Goal: Task Accomplishment & Management: Use online tool/utility

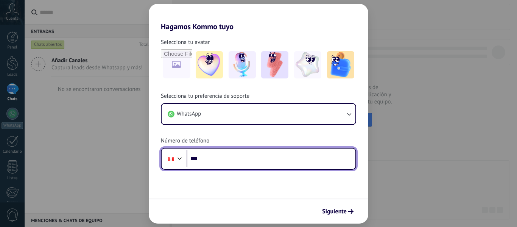
click at [255, 159] on input "***" at bounding box center [270, 158] width 169 height 17
type input "**********"
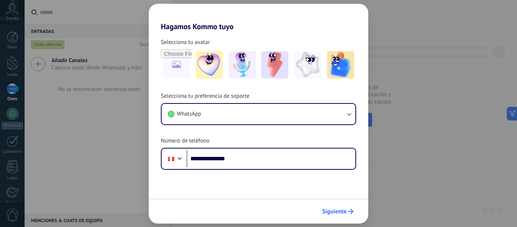
click at [334, 205] on button "Siguiente" at bounding box center [338, 211] width 38 height 13
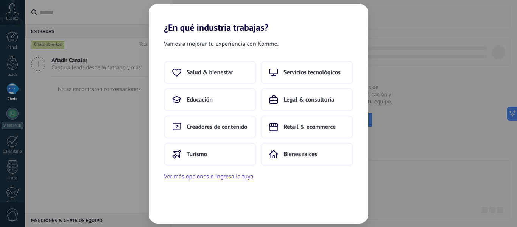
drag, startPoint x: 200, startPoint y: 74, endPoint x: 234, endPoint y: 188, distance: 118.7
click at [234, 188] on div "Vamos a mejorar tu experiencia con Kommo. Salud & bienestar Servicios tecnológi…" at bounding box center [258, 128] width 219 height 190
click at [224, 104] on button "Educación" at bounding box center [210, 99] width 92 height 23
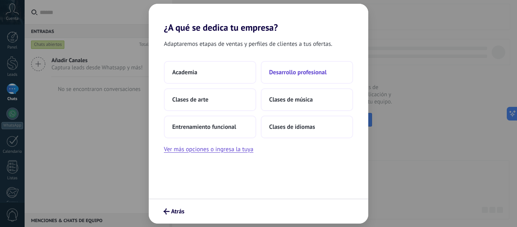
click at [304, 75] on span "Desarrollo profesional" at bounding box center [298, 72] width 58 height 8
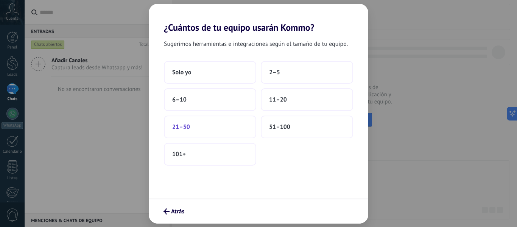
click at [280, 175] on div "Sugerimos herramientas e integraciones según el tamaño de tu equipo. Solo yo 2–…" at bounding box center [258, 115] width 219 height 165
click at [206, 70] on button "Solo yo" at bounding box center [210, 72] width 92 height 23
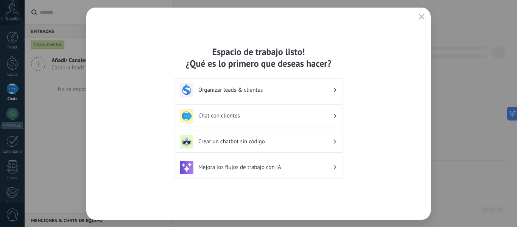
click at [263, 89] on h3 "Organizar leads & clientes" at bounding box center [265, 89] width 134 height 7
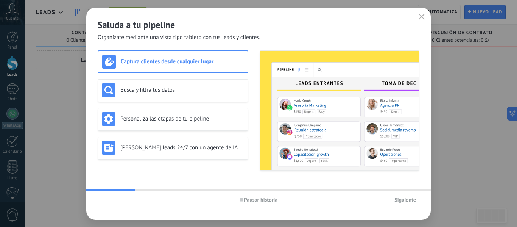
click at [415, 200] on span "Siguiente" at bounding box center [405, 199] width 22 height 5
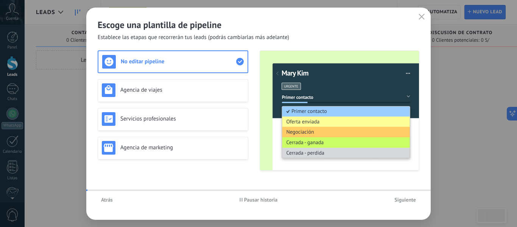
click at [409, 201] on span "Siguiente" at bounding box center [405, 199] width 22 height 5
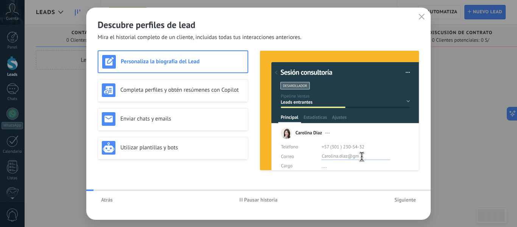
click at [409, 201] on span "Siguiente" at bounding box center [405, 199] width 22 height 5
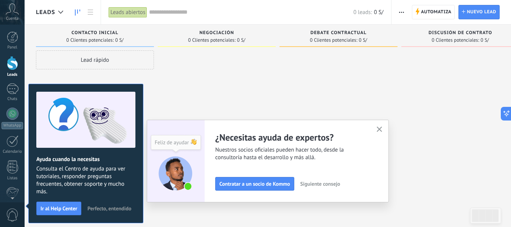
click at [382, 129] on icon "button" at bounding box center [380, 129] width 6 height 6
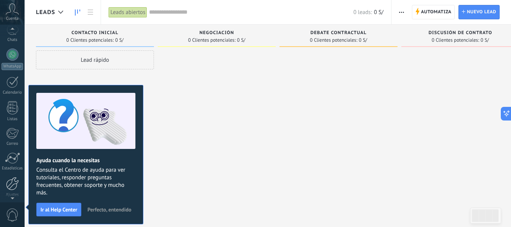
scroll to position [67, 0]
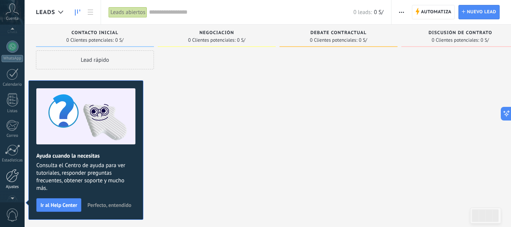
click at [11, 174] on div at bounding box center [12, 175] width 13 height 13
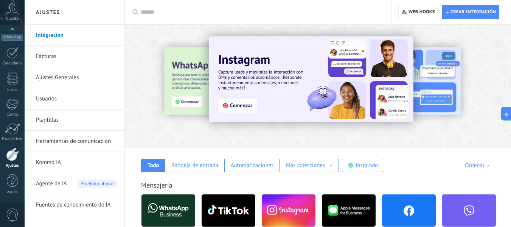
click at [180, 14] on input "text" at bounding box center [261, 12] width 240 height 8
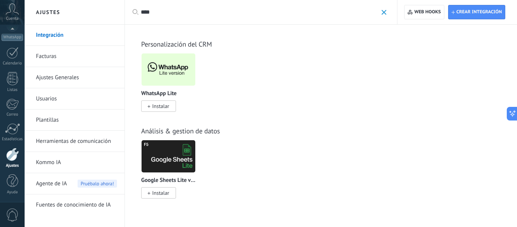
type input "****"
click at [170, 69] on img at bounding box center [168, 69] width 54 height 37
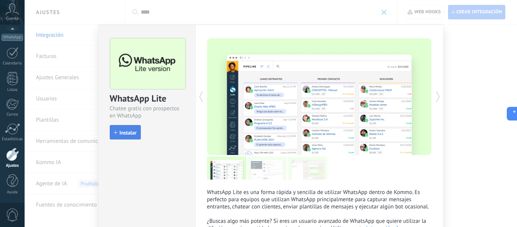
click at [129, 135] on span "Instalar" at bounding box center [128, 132] width 17 height 5
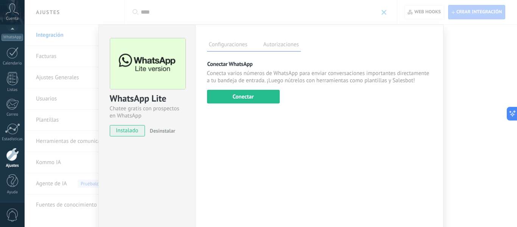
click at [269, 96] on button "Conectar" at bounding box center [243, 97] width 73 height 14
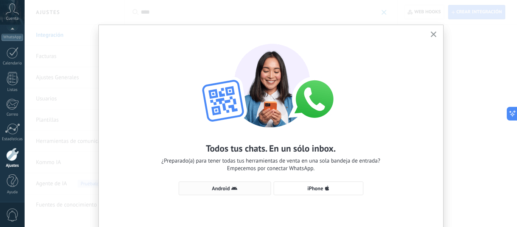
click at [235, 187] on icon "button" at bounding box center [234, 188] width 6 height 6
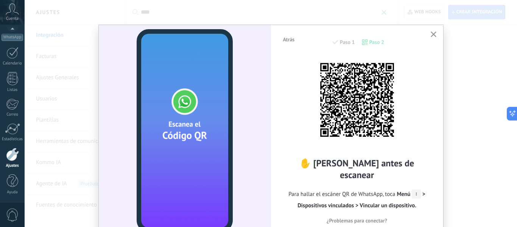
click at [430, 35] on icon "button" at bounding box center [433, 34] width 6 height 6
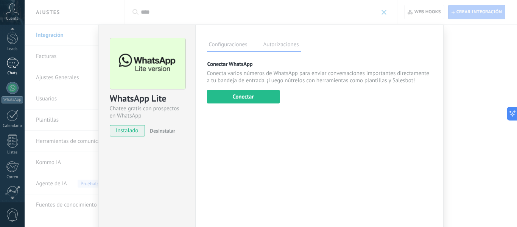
scroll to position [12, 0]
click at [12, 103] on div at bounding box center [12, 101] width 12 height 12
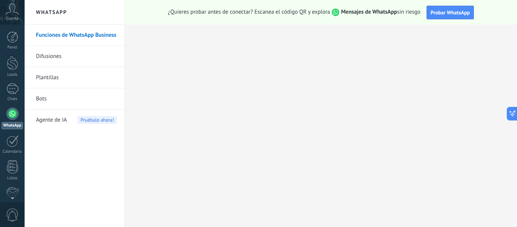
click at [46, 101] on link "Bots" at bounding box center [76, 98] width 81 height 21
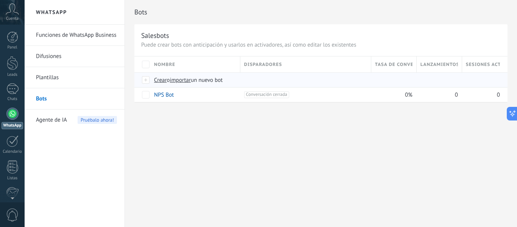
click at [159, 79] on span "Crear" at bounding box center [160, 79] width 13 height 7
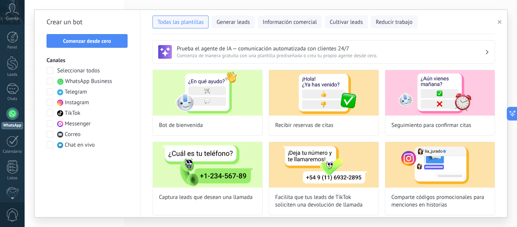
type input "**********"
click at [101, 42] on span "Comenzar desde cero" at bounding box center [87, 40] width 48 height 5
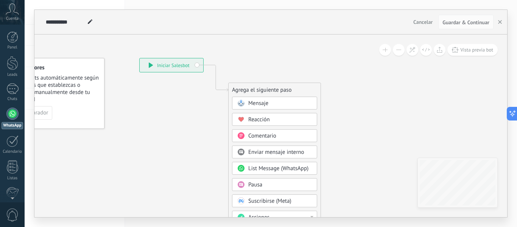
drag, startPoint x: 346, startPoint y: 98, endPoint x: 266, endPoint y: 53, distance: 92.2
click at [268, 53] on icon at bounding box center [204, 195] width 508 height 653
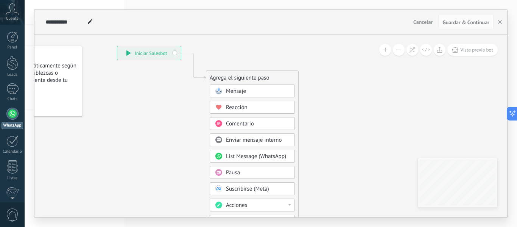
click at [240, 89] on span "Mensaje" at bounding box center [236, 90] width 20 height 7
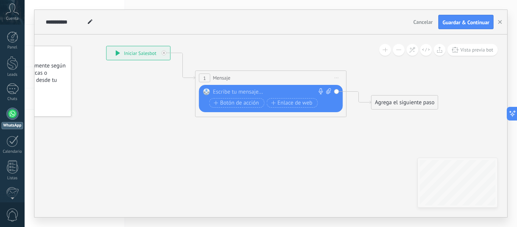
click at [242, 93] on div at bounding box center [269, 92] width 112 height 8
click at [228, 89] on div at bounding box center [269, 92] width 112 height 8
paste div
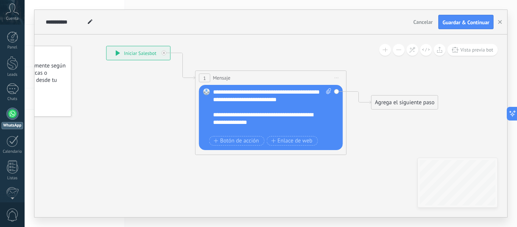
click at [291, 126] on div "**********" at bounding box center [265, 118] width 105 height 15
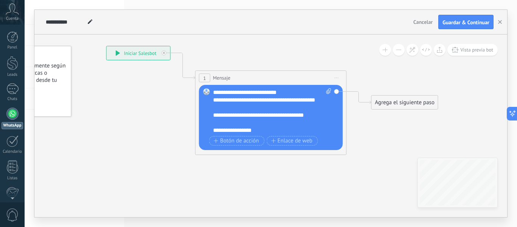
scroll to position [121, 0]
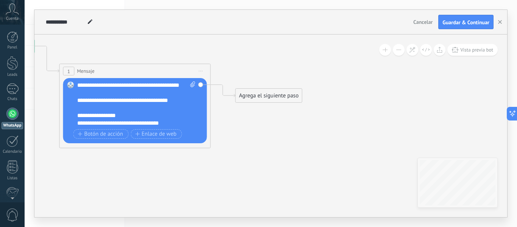
drag, startPoint x: 361, startPoint y: 143, endPoint x: 229, endPoint y: 132, distance: 132.4
click at [227, 135] on icon at bounding box center [123, 74] width 684 height 449
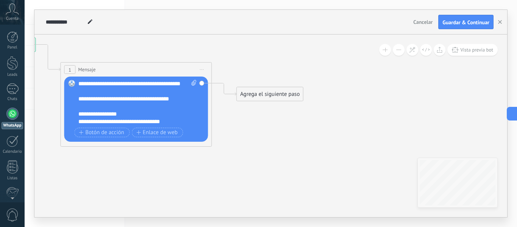
click at [260, 96] on div "Agrega el siguiente paso" at bounding box center [270, 94] width 66 height 12
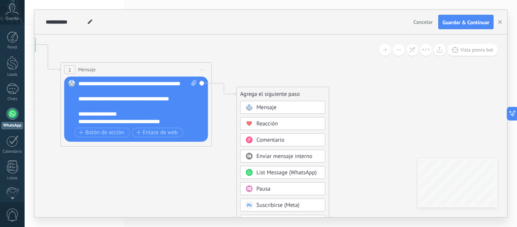
click at [277, 188] on div "Pausa" at bounding box center [288, 189] width 64 height 8
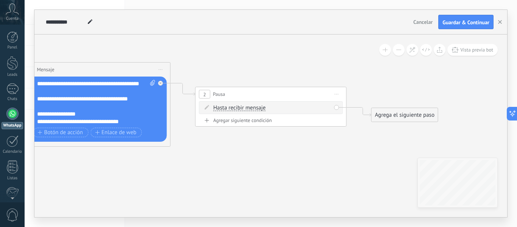
click at [252, 104] on div "Hasta recibir mensaje Hasta recibir mensaje Temporizador Excepto horas laborale…" at bounding box center [272, 108] width 118 height 8
click at [251, 106] on span "Hasta recibir mensaje" at bounding box center [239, 108] width 52 height 6
click at [251, 106] on button "Hasta recibir mensaje" at bounding box center [257, 108] width 95 height 14
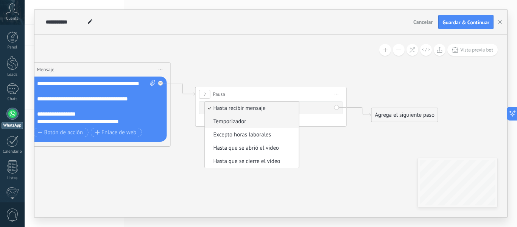
click at [246, 119] on span "Temporizador" at bounding box center [251, 122] width 92 height 8
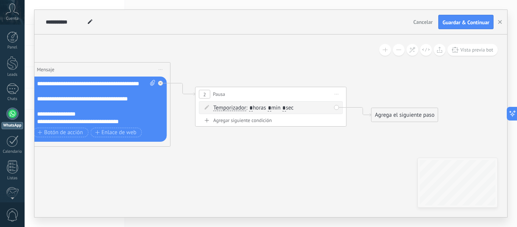
click at [277, 110] on span ": * horas * min * sec" at bounding box center [269, 107] width 47 height 7
click at [275, 109] on span ": * horas * min * sec" at bounding box center [269, 107] width 47 height 7
click at [271, 108] on input "*" at bounding box center [269, 108] width 3 height 6
type input "*"
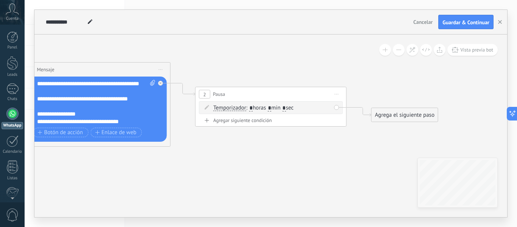
click at [286, 108] on input "*" at bounding box center [283, 108] width 3 height 6
type input "**"
click at [358, 75] on icon at bounding box center [171, 91] width 860 height 487
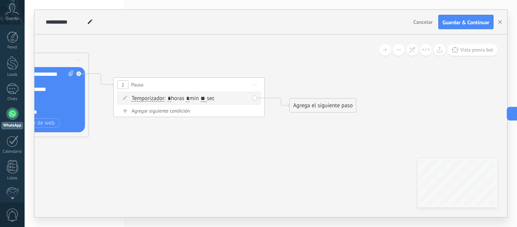
drag, startPoint x: 264, startPoint y: 168, endPoint x: 148, endPoint y: 165, distance: 116.2
click at [148, 165] on icon at bounding box center [90, 82] width 860 height 487
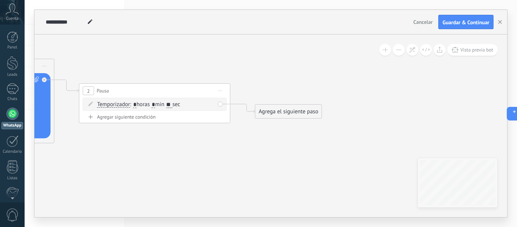
click at [298, 114] on div "Agrega el siguiente paso" at bounding box center [288, 111] width 66 height 12
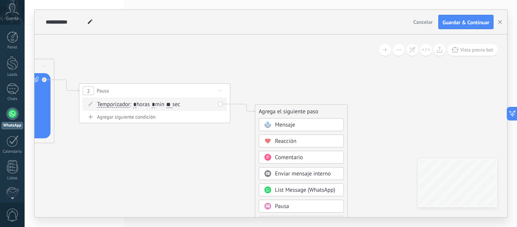
click at [297, 124] on div "Mensaje" at bounding box center [307, 125] width 64 height 8
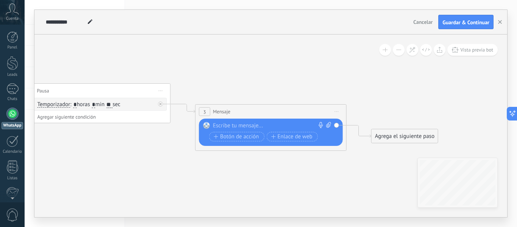
click at [265, 127] on div at bounding box center [269, 126] width 112 height 8
paste div
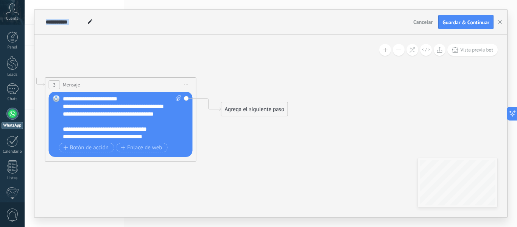
drag, startPoint x: 369, startPoint y: 161, endPoint x: 218, endPoint y: 134, distance: 152.9
click at [250, 110] on div "Agrega el siguiente paso" at bounding box center [254, 109] width 66 height 12
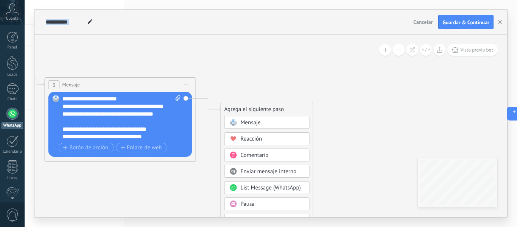
click at [261, 123] on div "Mensaje" at bounding box center [273, 123] width 64 height 8
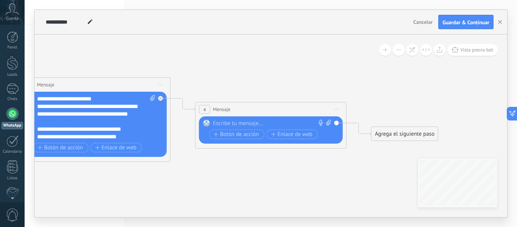
click at [253, 123] on div at bounding box center [269, 124] width 112 height 8
paste div
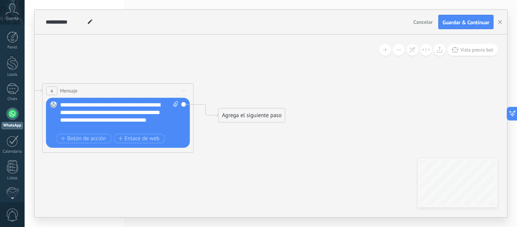
drag, startPoint x: 312, startPoint y: 183, endPoint x: 152, endPoint y: 164, distance: 160.8
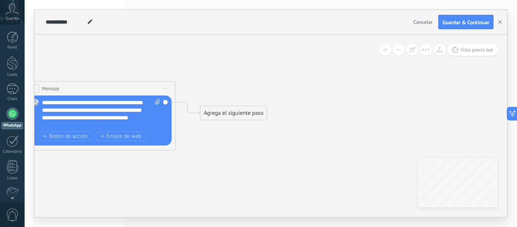
click at [238, 114] on div "Agrega el siguiente paso" at bounding box center [233, 113] width 66 height 12
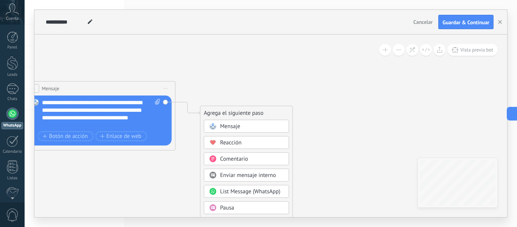
click at [243, 125] on div "Mensaje" at bounding box center [252, 127] width 64 height 8
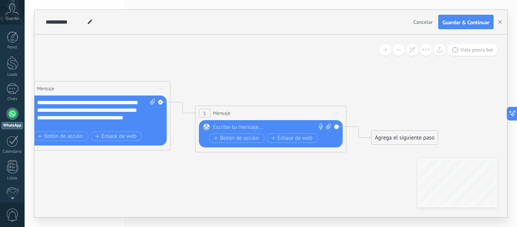
click at [244, 126] on div at bounding box center [269, 127] width 112 height 8
paste div
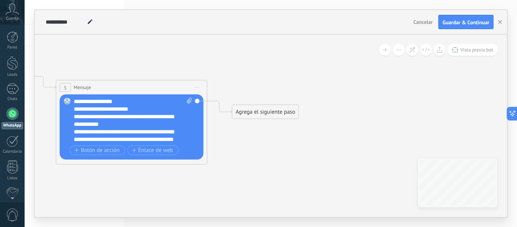
drag, startPoint x: 371, startPoint y: 184, endPoint x: 194, endPoint y: 159, distance: 178.5
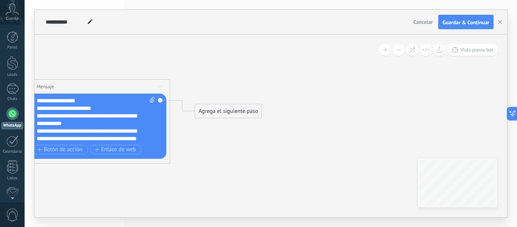
click at [242, 106] on div "Agrega el siguiente paso" at bounding box center [228, 111] width 66 height 12
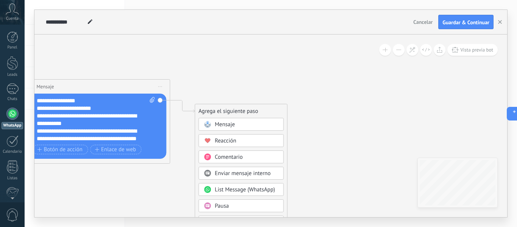
click at [233, 127] on span "Mensaje" at bounding box center [225, 124] width 20 height 7
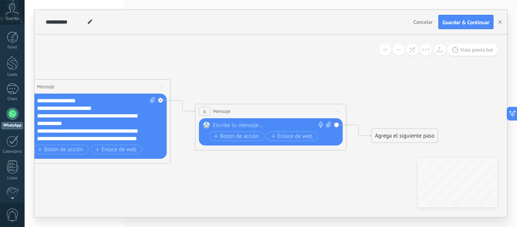
click at [238, 127] on div at bounding box center [269, 125] width 112 height 8
paste div
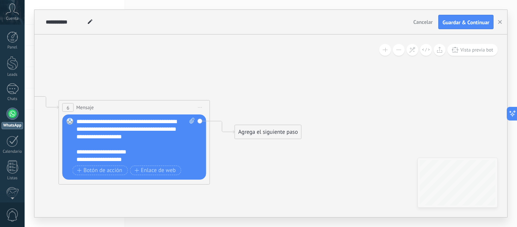
drag, startPoint x: 367, startPoint y: 171, endPoint x: 204, endPoint y: 152, distance: 163.7
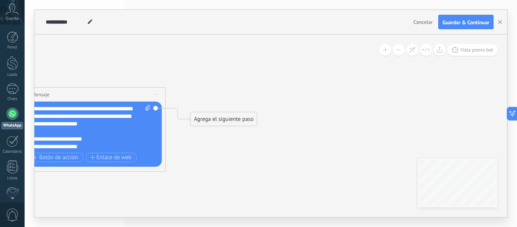
click at [229, 116] on div "Agrega el siguiente paso" at bounding box center [224, 119] width 66 height 12
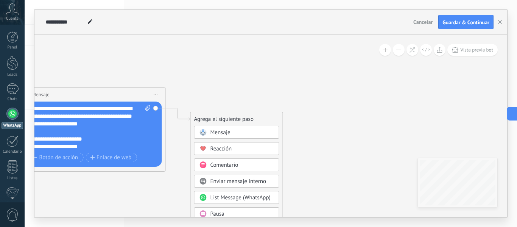
click at [236, 129] on div "Mensaje" at bounding box center [242, 133] width 64 height 8
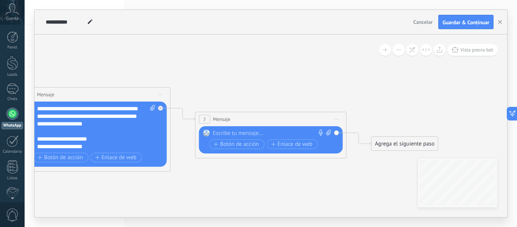
click at [258, 133] on div at bounding box center [269, 133] width 112 height 8
paste div
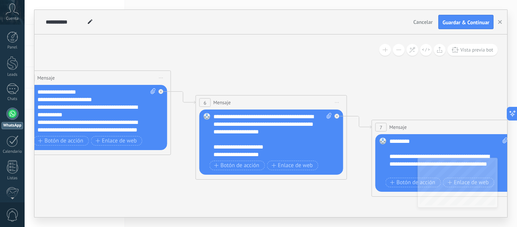
drag, startPoint x: 143, startPoint y: 186, endPoint x: 319, endPoint y: 185, distance: 176.3
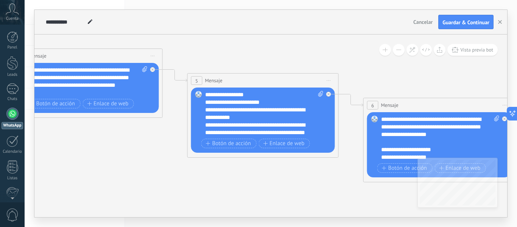
drag, startPoint x: 210, startPoint y: 181, endPoint x: 374, endPoint y: 186, distance: 163.9
click at [371, 191] on icon at bounding box center [76, 68] width 1740 height 606
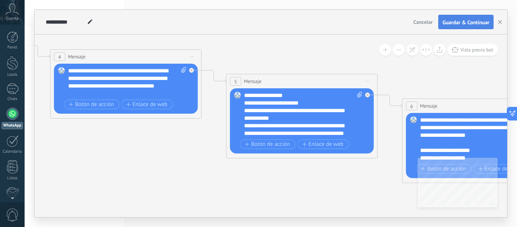
click at [461, 20] on span "Guardar & Continuar" at bounding box center [465, 22] width 47 height 5
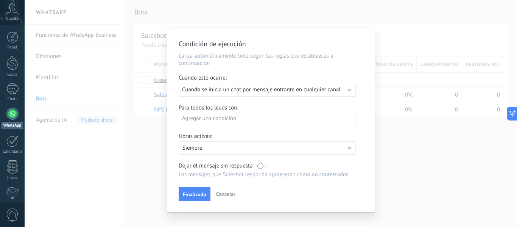
click at [193, 191] on span "Finalizado" at bounding box center [194, 193] width 23 height 5
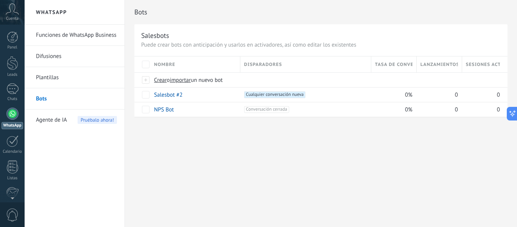
drag, startPoint x: 199, startPoint y: 166, endPoint x: 224, endPoint y: 166, distance: 24.6
click at [220, 167] on div "Bots Salesbots Puede crear bots con anticipación y usarlos en activadores, así …" at bounding box center [321, 113] width 392 height 227
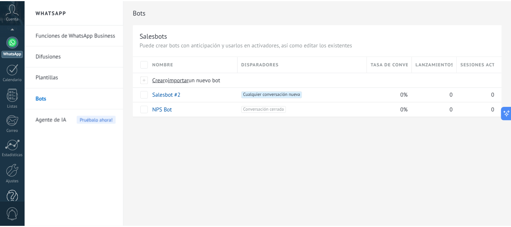
scroll to position [88, 0]
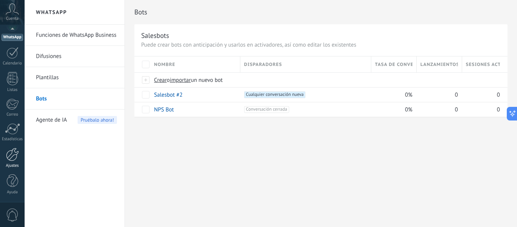
click at [16, 148] on div at bounding box center [12, 154] width 13 height 13
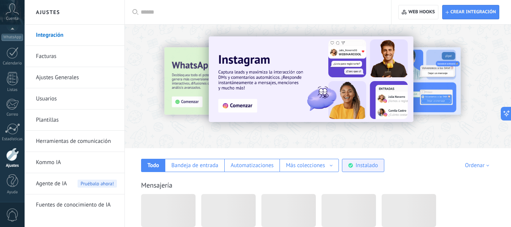
click at [361, 165] on div "Instalado" at bounding box center [367, 165] width 22 height 7
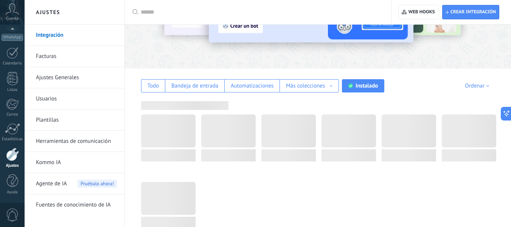
scroll to position [38, 0]
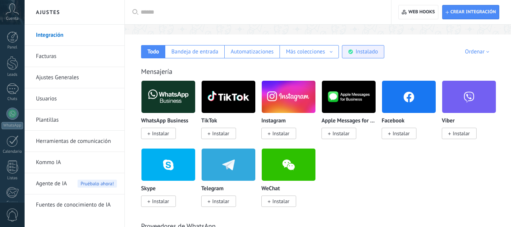
click at [362, 50] on div "Instalado" at bounding box center [367, 51] width 22 height 7
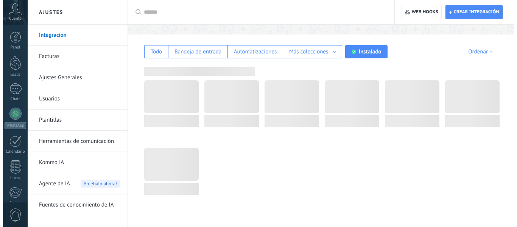
scroll to position [44, 0]
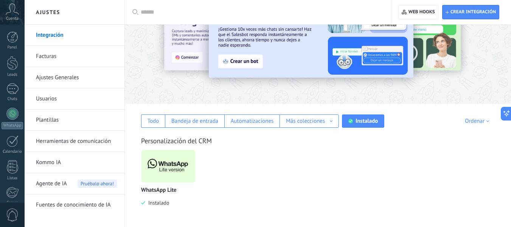
click at [168, 166] on img at bounding box center [168, 166] width 54 height 37
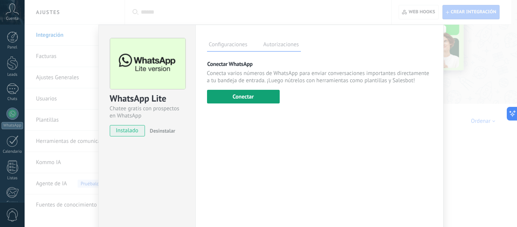
click at [242, 95] on button "Conectar" at bounding box center [243, 97] width 73 height 14
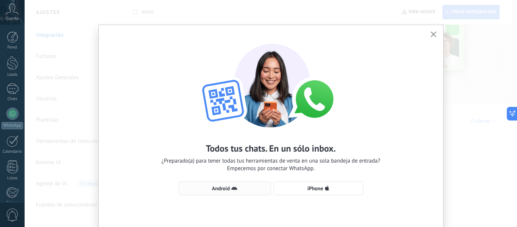
click at [212, 186] on span "Android" at bounding box center [221, 187] width 18 height 5
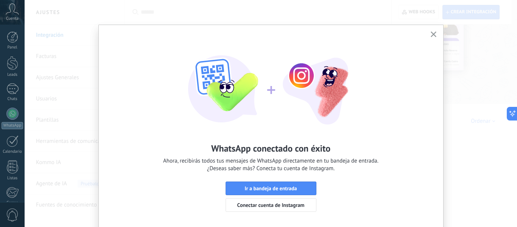
click at [291, 186] on span "Ir a bandeja de entrada" at bounding box center [270, 187] width 52 height 5
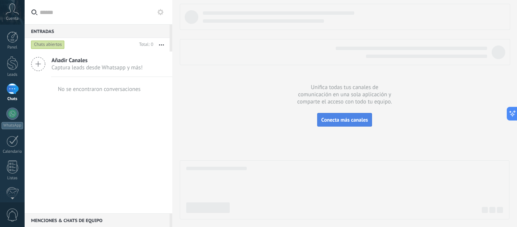
click at [339, 121] on span "Conecta más canales" at bounding box center [344, 119] width 47 height 7
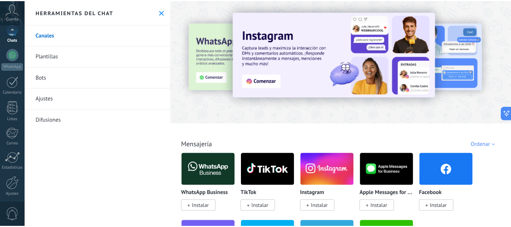
scroll to position [88, 0]
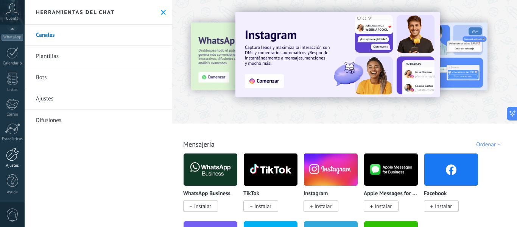
click at [15, 154] on div at bounding box center [12, 154] width 13 height 13
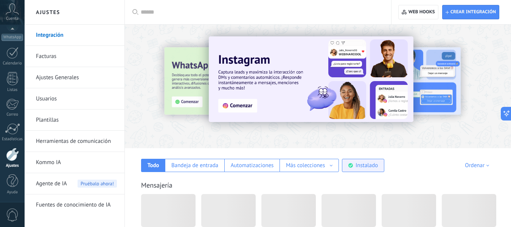
click at [357, 168] on div "Instalado" at bounding box center [367, 165] width 22 height 7
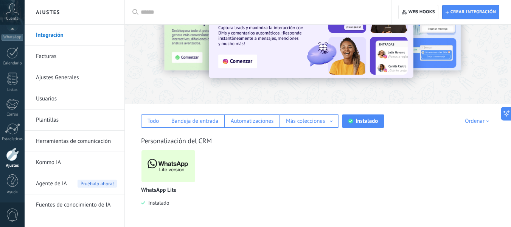
scroll to position [44, 0]
click at [173, 162] on img at bounding box center [168, 166] width 54 height 37
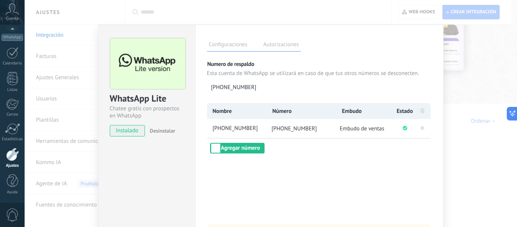
click at [471, 78] on div "WhatsApp Lite Chatee gratis con prospectos en WhatsApp instalado Desinstalar Co…" at bounding box center [271, 113] width 492 height 227
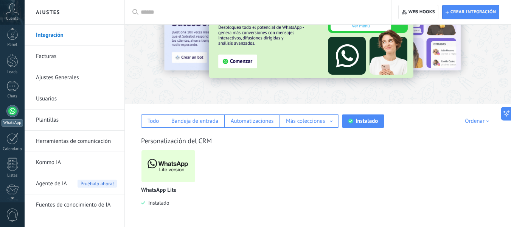
scroll to position [0, 0]
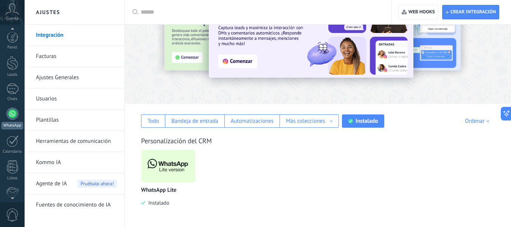
click at [9, 114] on div at bounding box center [12, 113] width 12 height 12
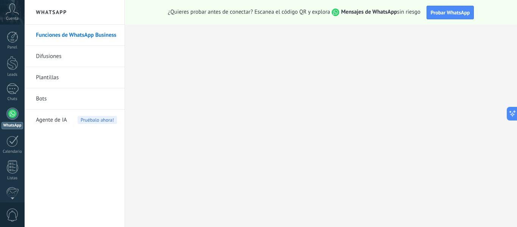
click at [48, 99] on link "Bots" at bounding box center [76, 98] width 81 height 21
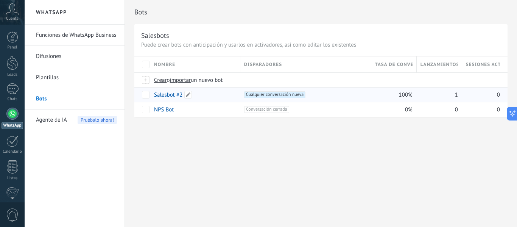
click at [163, 93] on link "Salesbot #2" at bounding box center [168, 94] width 28 height 7
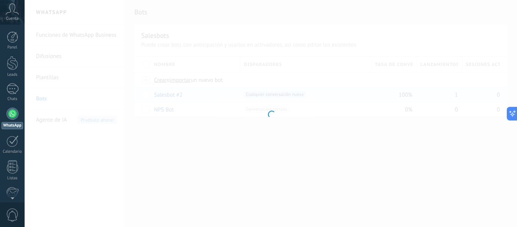
type input "**********"
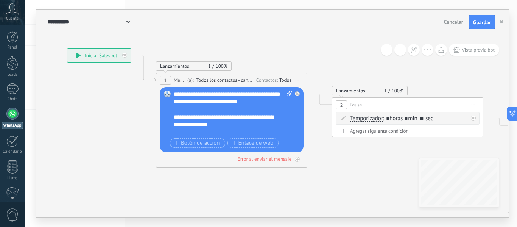
drag, startPoint x: 247, startPoint y: 148, endPoint x: 103, endPoint y: 102, distance: 151.1
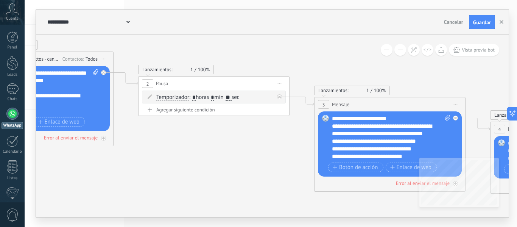
drag, startPoint x: 353, startPoint y: 166, endPoint x: 172, endPoint y: 147, distance: 181.8
click at [172, 147] on icon at bounding box center [521, 149] width 1674 height 623
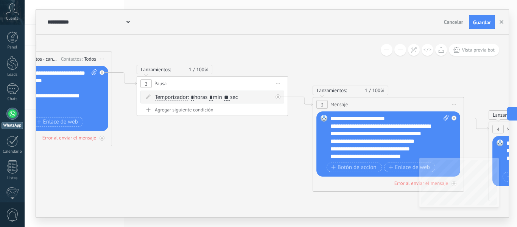
drag, startPoint x: 255, startPoint y: 162, endPoint x: 104, endPoint y: 126, distance: 154.6
click at [104, 126] on icon at bounding box center [520, 149] width 1674 height 623
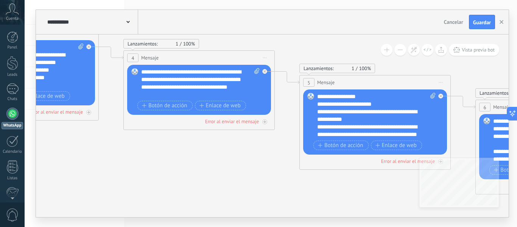
drag, startPoint x: 336, startPoint y: 188, endPoint x: 87, endPoint y: 144, distance: 253.1
click at [87, 144] on icon at bounding box center [155, 78] width 1674 height 623
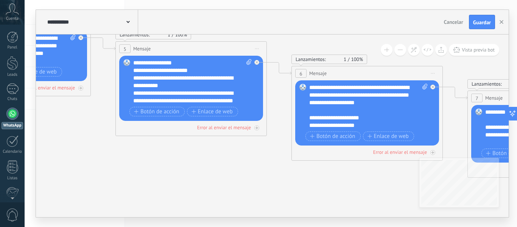
drag, startPoint x: 258, startPoint y: 181, endPoint x: 90, endPoint y: 149, distance: 170.9
click at [92, 149] on icon at bounding box center [4, 50] width 1740 height 634
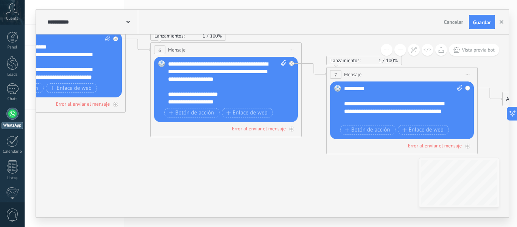
drag, startPoint x: 323, startPoint y: 183, endPoint x: 96, endPoint y: 147, distance: 230.7
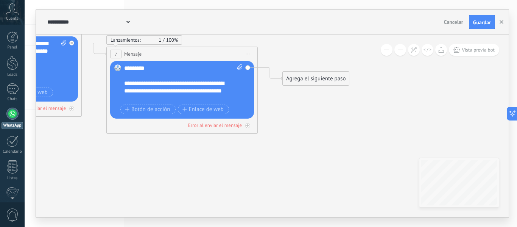
drag, startPoint x: 209, startPoint y: 180, endPoint x: 153, endPoint y: 180, distance: 55.6
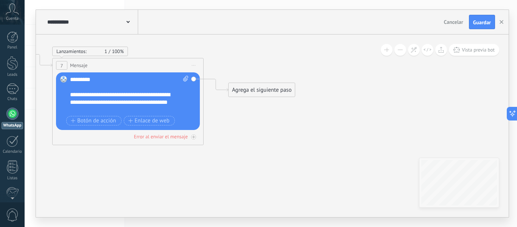
drag, startPoint x: 266, startPoint y: 161, endPoint x: 268, endPoint y: 173, distance: 11.9
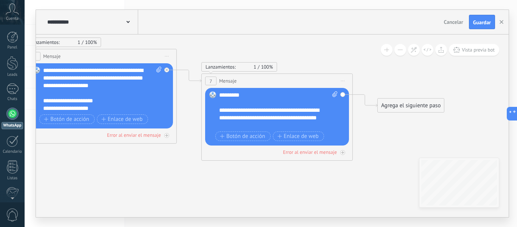
drag, startPoint x: 291, startPoint y: 131, endPoint x: 440, endPoint y: 147, distance: 149.5
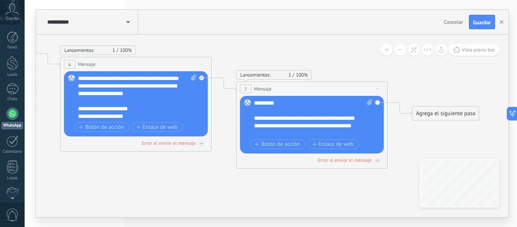
drag, startPoint x: 127, startPoint y: 168, endPoint x: 162, endPoint y: 176, distance: 35.7
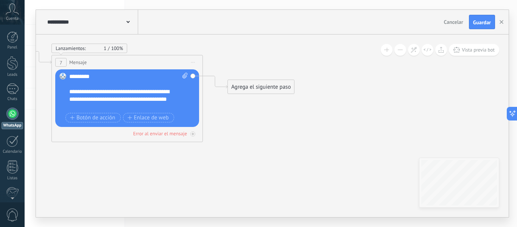
drag, startPoint x: 303, startPoint y: 182, endPoint x: 118, endPoint y: 155, distance: 186.5
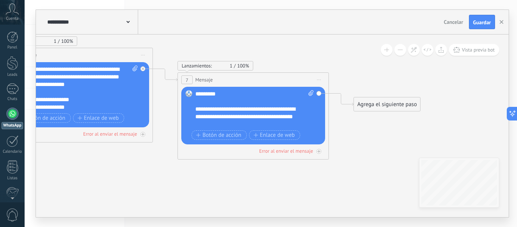
drag, startPoint x: 171, startPoint y: 165, endPoint x: 299, endPoint y: 181, distance: 128.5
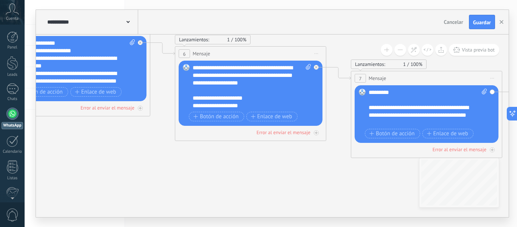
drag, startPoint x: 145, startPoint y: 181, endPoint x: 288, endPoint y: 178, distance: 143.0
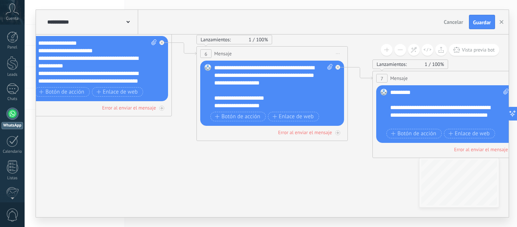
drag, startPoint x: 147, startPoint y: 166, endPoint x: 291, endPoint y: 183, distance: 145.1
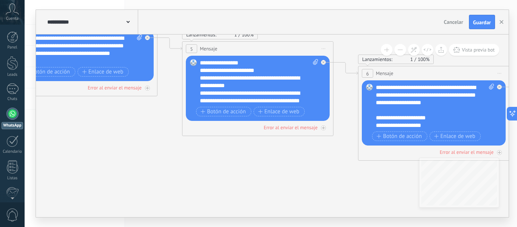
drag, startPoint x: 173, startPoint y: 169, endPoint x: 286, endPoint y: 192, distance: 115.0
click at [285, 192] on icon at bounding box center [70, 50] width 1740 height 634
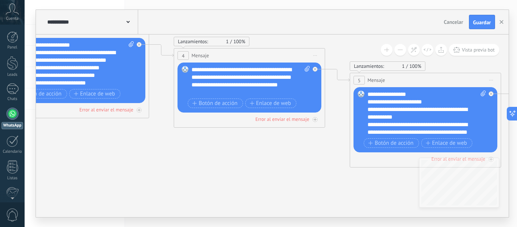
drag, startPoint x: 189, startPoint y: 177, endPoint x: 246, endPoint y: 190, distance: 58.2
click at [277, 192] on icon at bounding box center [238, 81] width 1740 height 634
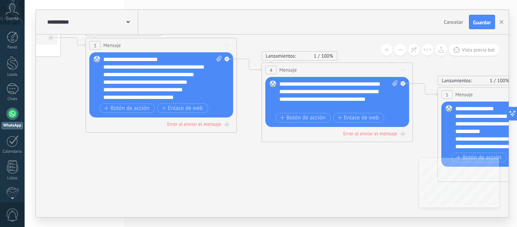
click at [273, 188] on icon at bounding box center [326, 96] width 1740 height 634
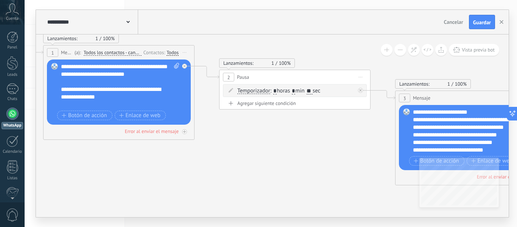
drag, startPoint x: 161, startPoint y: 181, endPoint x: 266, endPoint y: 207, distance: 108.6
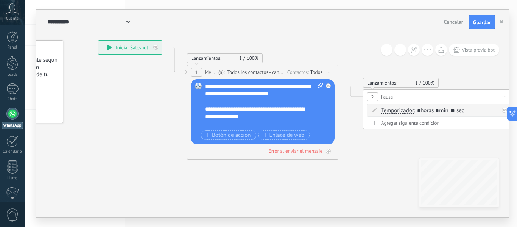
drag, startPoint x: 138, startPoint y: 177, endPoint x: 275, endPoint y: 197, distance: 137.7
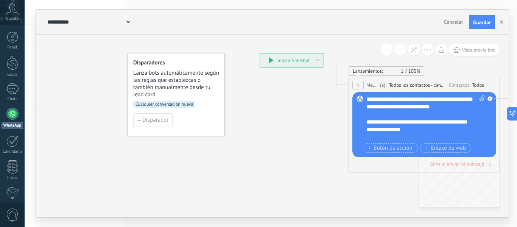
drag, startPoint x: 123, startPoint y: 172, endPoint x: 264, endPoint y: 182, distance: 141.1
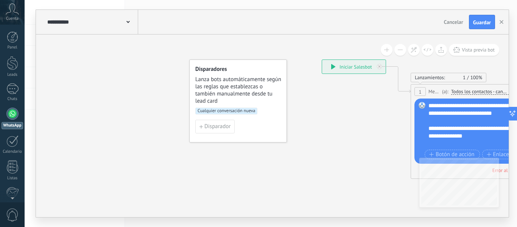
drag, startPoint x: 138, startPoint y: 173, endPoint x: 82, endPoint y: 159, distance: 58.3
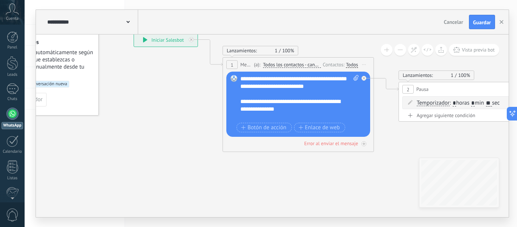
drag, startPoint x: 261, startPoint y: 193, endPoint x: 194, endPoint y: 187, distance: 67.6
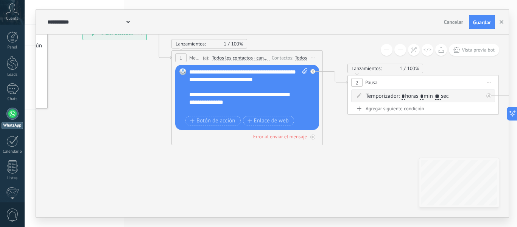
drag, startPoint x: 266, startPoint y: 188, endPoint x: 115, endPoint y: 172, distance: 151.8
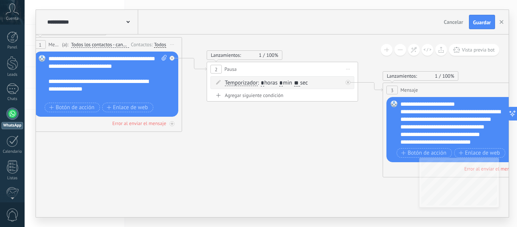
drag, startPoint x: 297, startPoint y: 173, endPoint x: 117, endPoint y: 144, distance: 182.4
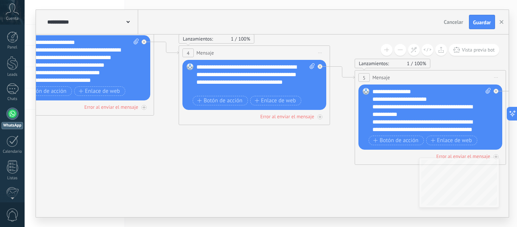
drag, startPoint x: 314, startPoint y: 194, endPoint x: 97, endPoint y: 158, distance: 219.8
click at [97, 158] on icon at bounding box center [243, 79] width 1740 height 634
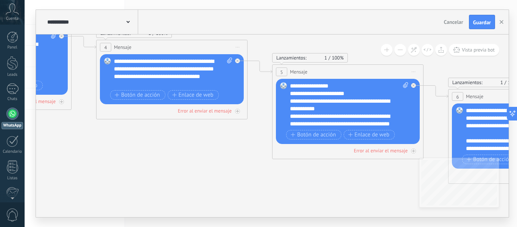
drag, startPoint x: 266, startPoint y: 186, endPoint x: 76, endPoint y: 163, distance: 191.6
click at [76, 163] on icon at bounding box center [160, 73] width 1740 height 634
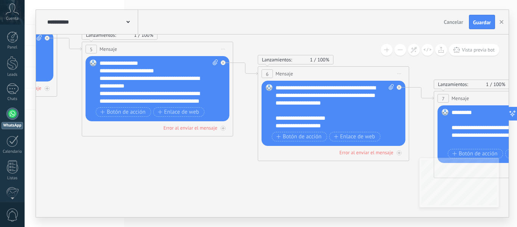
drag, startPoint x: 298, startPoint y: 189, endPoint x: 72, endPoint y: 172, distance: 226.5
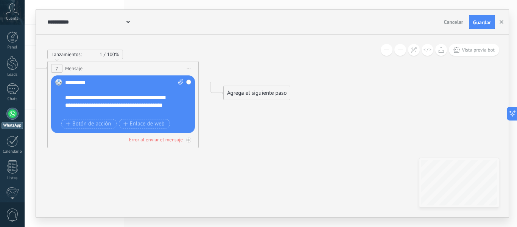
drag, startPoint x: 304, startPoint y: 201, endPoint x: 134, endPoint y: 186, distance: 170.9
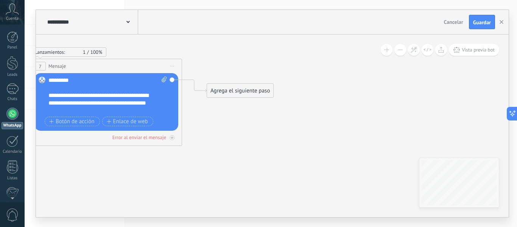
click at [244, 90] on div "Agrega el siguiente paso" at bounding box center [240, 90] width 66 height 12
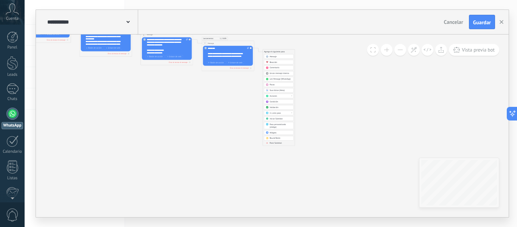
drag, startPoint x: 312, startPoint y: 196, endPoint x: 315, endPoint y: 106, distance: 90.1
click at [318, 102] on icon at bounding box center [41, 27] width 604 height 220
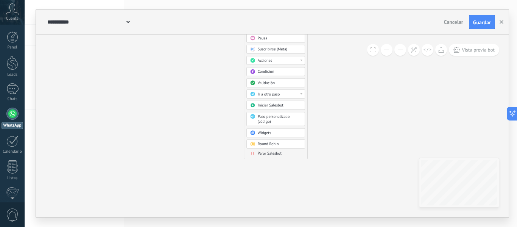
click at [269, 154] on span "Parar Salesbot" at bounding box center [270, 153] width 24 height 5
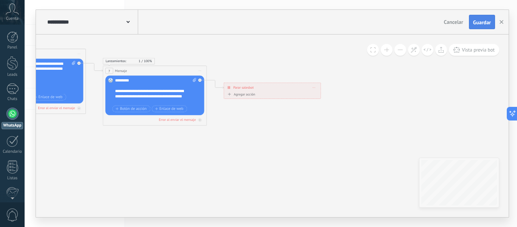
click at [485, 22] on span "Guardar" at bounding box center [482, 22] width 18 height 5
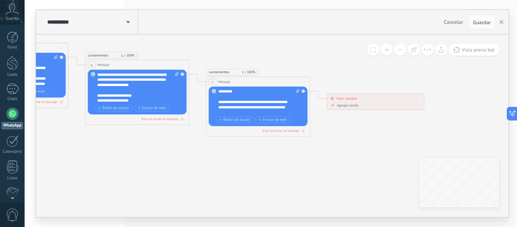
drag, startPoint x: 185, startPoint y: 168, endPoint x: 315, endPoint y: 196, distance: 133.9
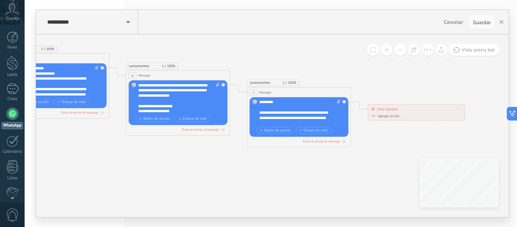
drag, startPoint x: 140, startPoint y: 155, endPoint x: 288, endPoint y: 180, distance: 150.3
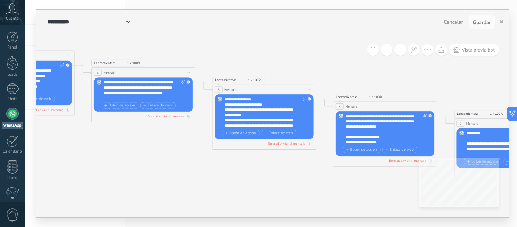
drag, startPoint x: 126, startPoint y: 165, endPoint x: 221, endPoint y: 180, distance: 96.8
click at [221, 180] on icon at bounding box center [135, 90] width 1195 height 435
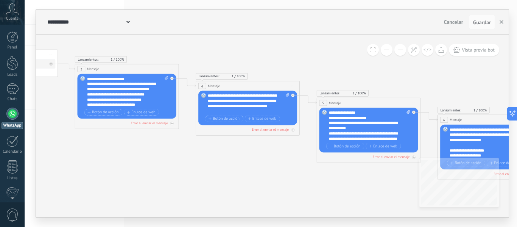
drag, startPoint x: 106, startPoint y: 167, endPoint x: 233, endPoint y: 180, distance: 127.8
click at [233, 180] on icon at bounding box center [239, 103] width 1195 height 435
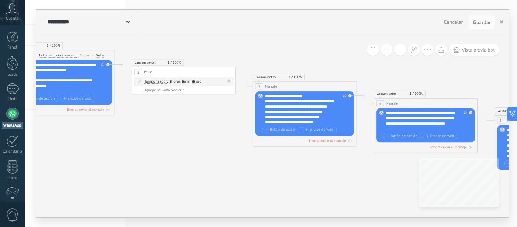
drag, startPoint x: 99, startPoint y: 167, endPoint x: 252, endPoint y: 185, distance: 154.2
click at [252, 185] on icon at bounding box center [417, 120] width 1195 height 435
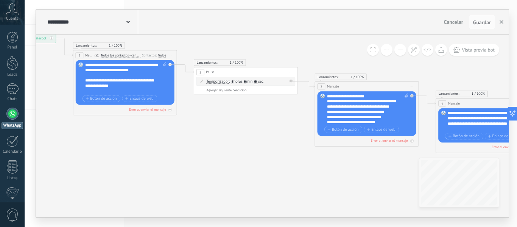
drag, startPoint x: 159, startPoint y: 172, endPoint x: 221, endPoint y: 172, distance: 62.0
click at [221, 172] on icon at bounding box center [479, 120] width 1195 height 435
